Goal: Go to known website: Access a specific website the user already knows

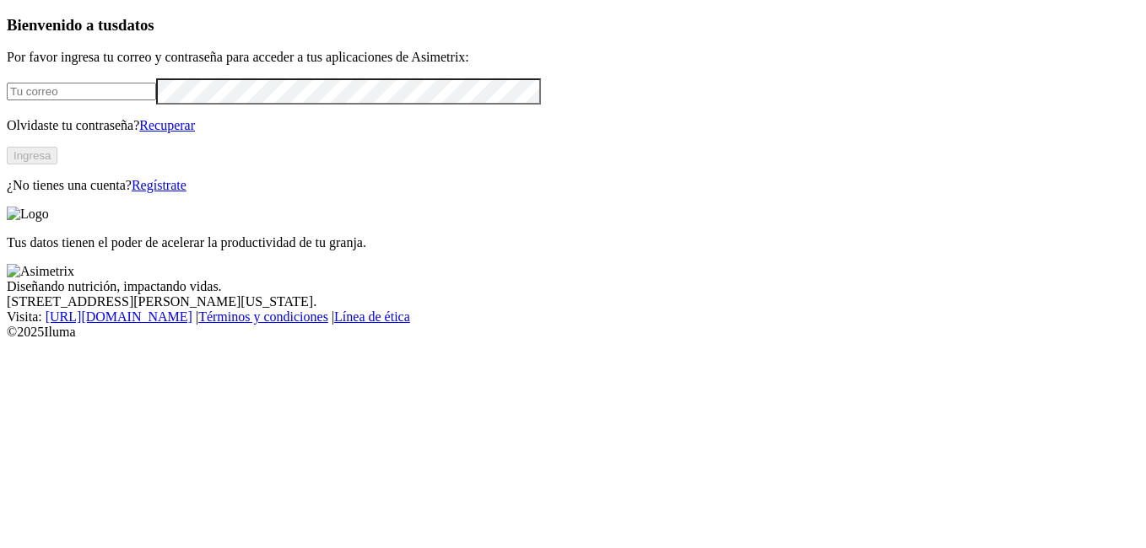
click at [63, 100] on input "email" at bounding box center [81, 92] width 149 height 18
type input "[EMAIL_ADDRESS][DOMAIN_NAME]"
click at [57, 164] on button "Ingresa" at bounding box center [32, 156] width 51 height 18
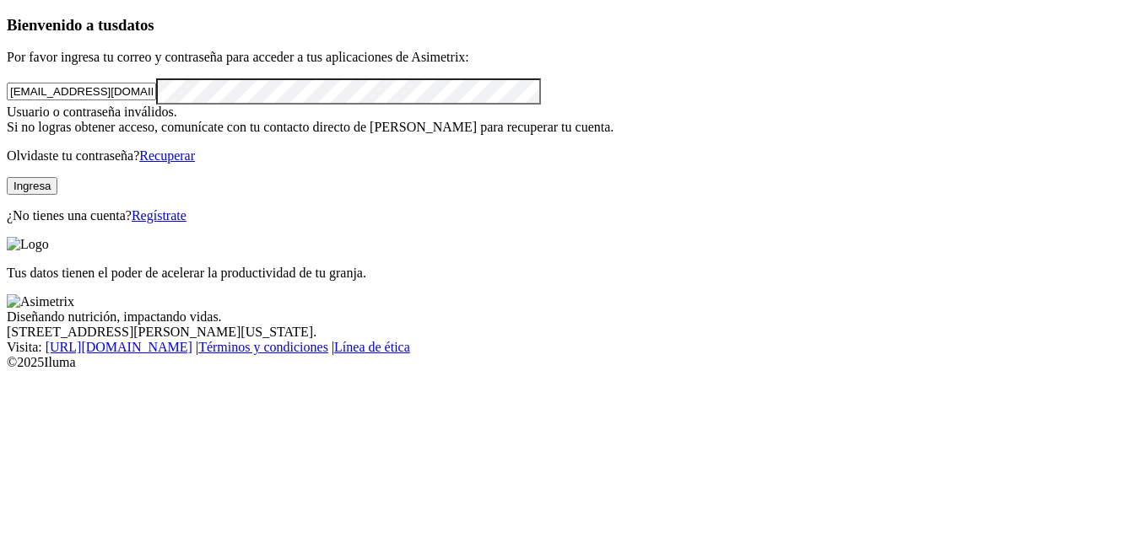
click at [57, 195] on button "Ingresa" at bounding box center [32, 186] width 51 height 18
